Goal: Navigation & Orientation: Find specific page/section

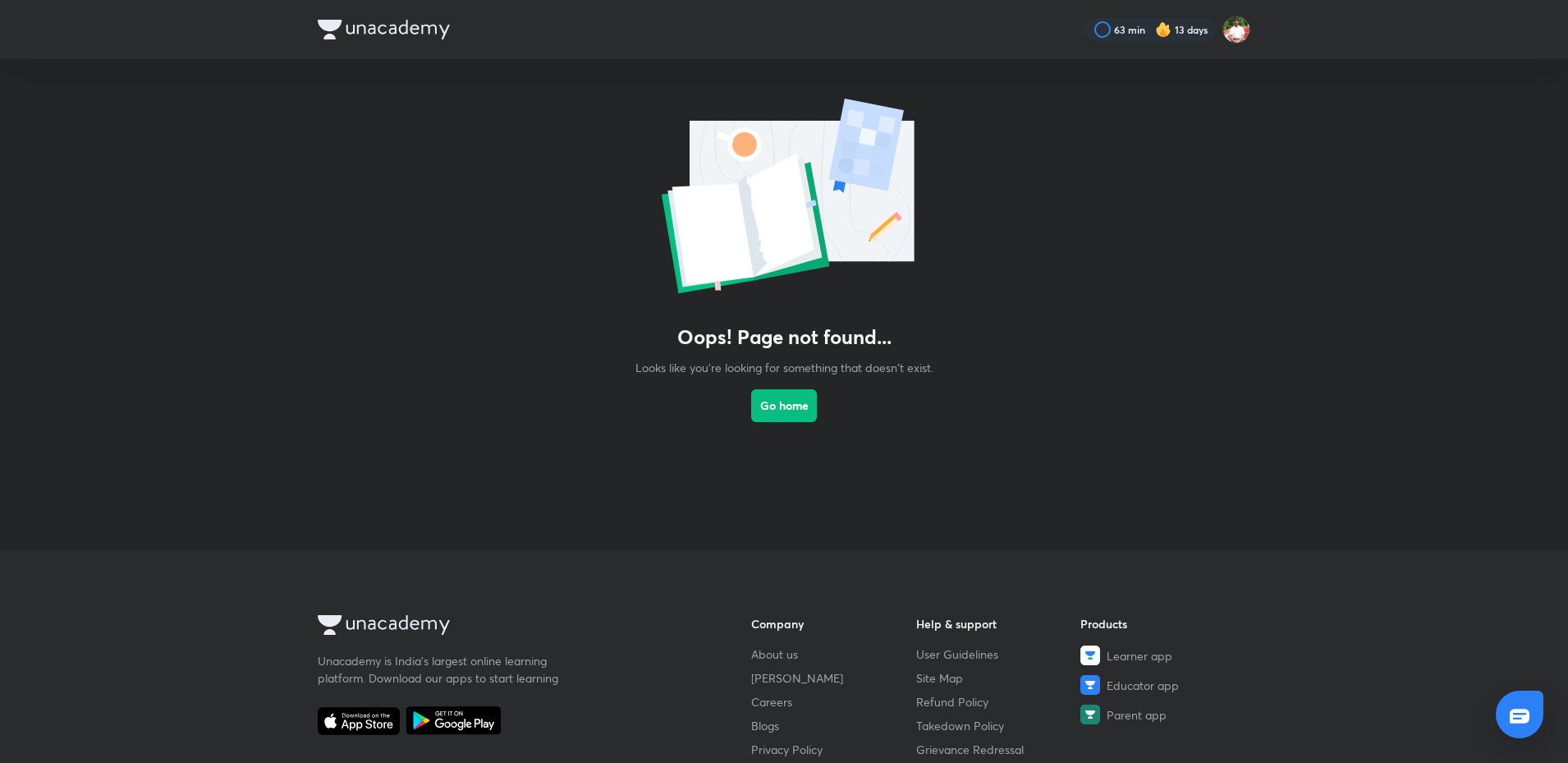
click at [368, 23] on img at bounding box center [383, 29] width 132 height 20
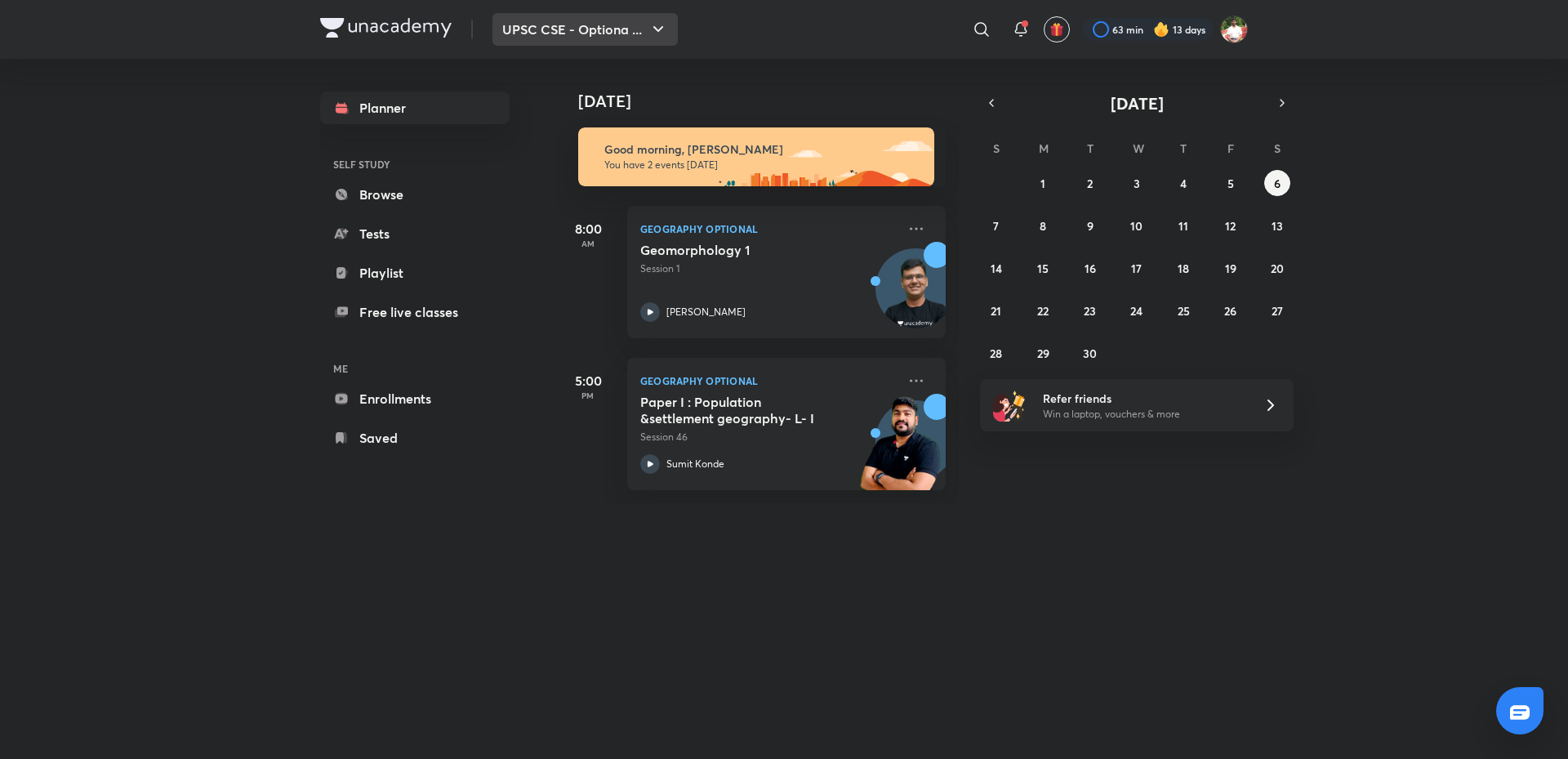
click at [652, 19] on button "UPSC CSE - Optiona ..." at bounding box center [585, 29] width 185 height 33
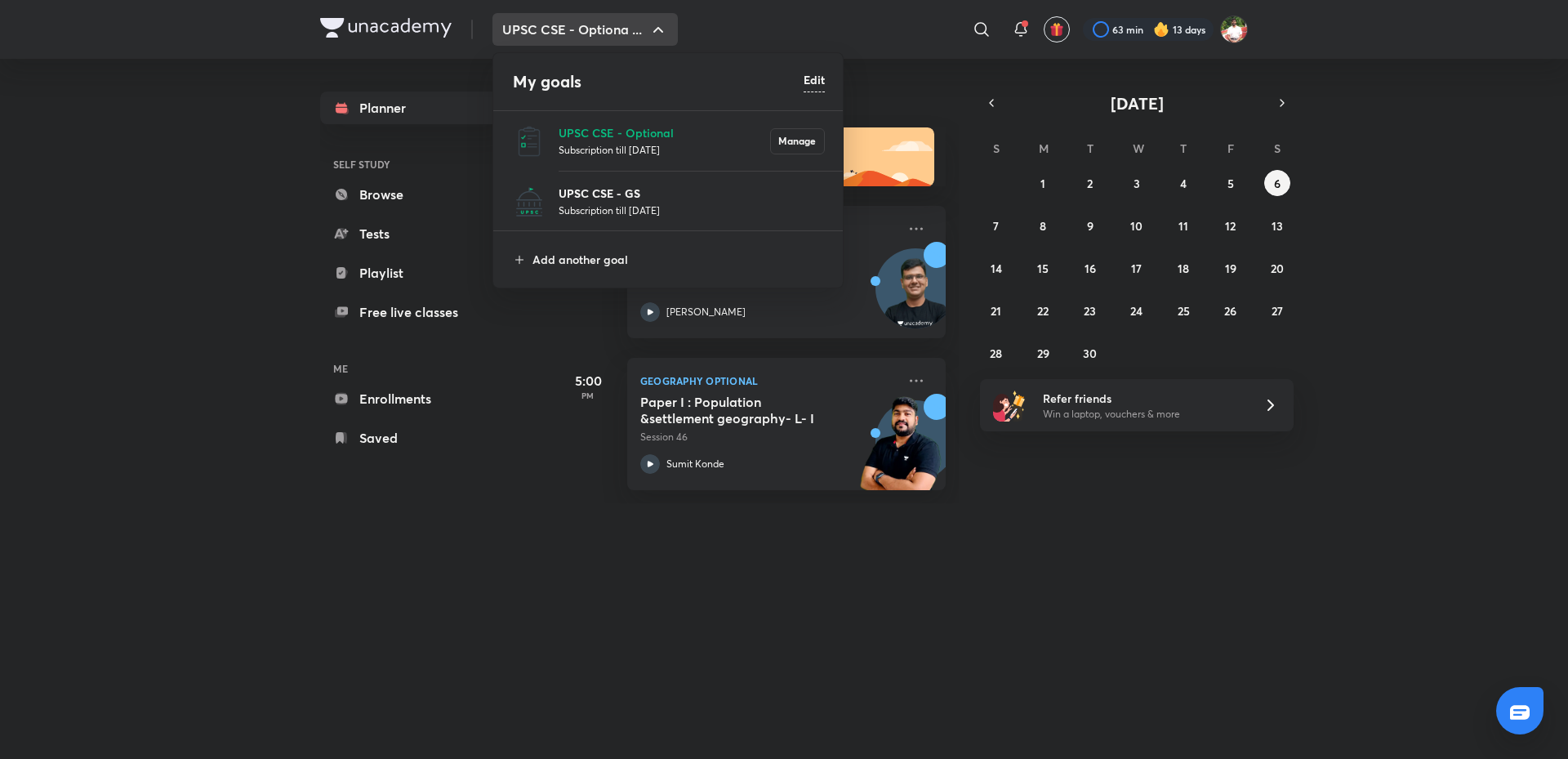
click at [629, 197] on p "UPSC CSE - GS" at bounding box center [692, 193] width 266 height 17
